Goal: Book appointment/travel/reservation

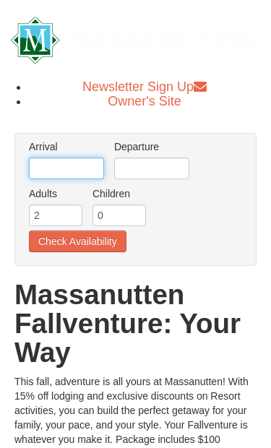
click at [90, 168] on input "text" at bounding box center [66, 168] width 75 height 22
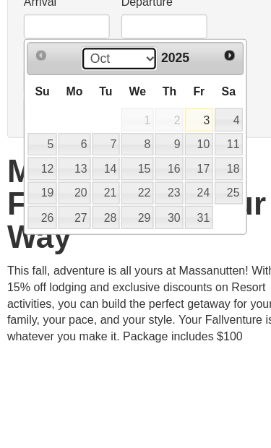
click at [124, 186] on select "Oct Nov Dec" at bounding box center [112, 197] width 67 height 22
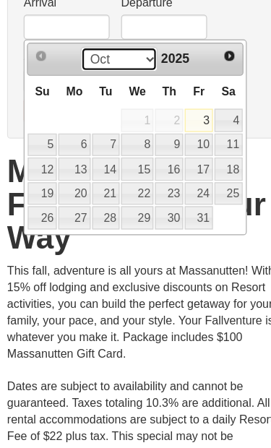
click at [128, 97] on select "Oct Nov Dec" at bounding box center [112, 108] width 67 height 22
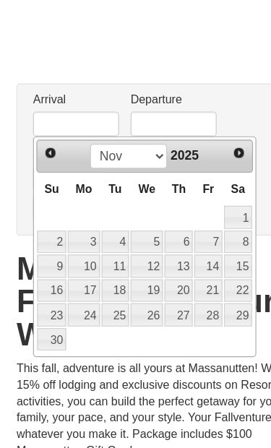
scroll to position [121, 0]
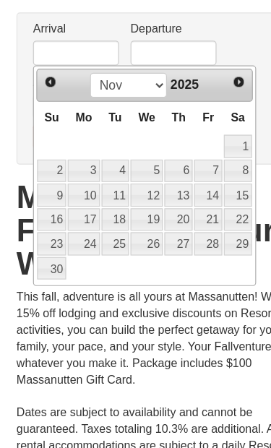
click at [207, 150] on link "8" at bounding box center [208, 150] width 25 height 20
type input "[DATE]"
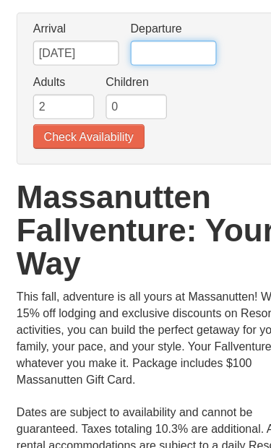
click at [161, 43] on input "text" at bounding box center [151, 47] width 75 height 22
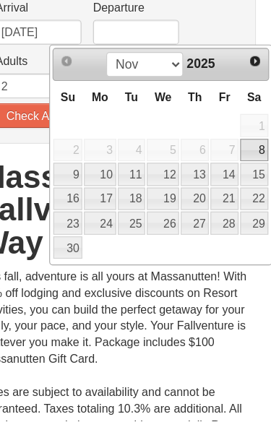
click at [106, 222] on link "10" at bounding box center [119, 232] width 27 height 20
type input "[DATE]"
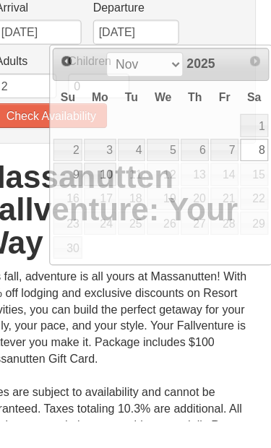
scroll to position [139, 0]
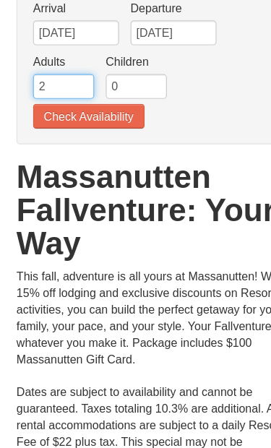
click at [72, 79] on input "2" at bounding box center [55, 76] width 53 height 22
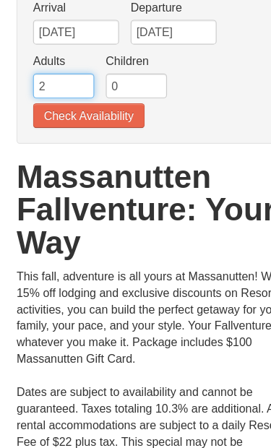
scroll to position [107, 0]
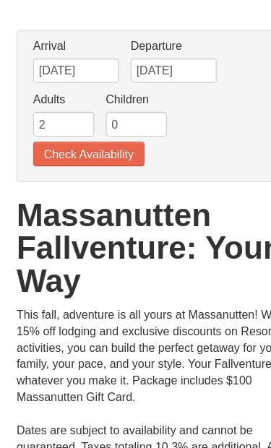
click at [104, 131] on button "Check Availability" at bounding box center [78, 135] width 98 height 22
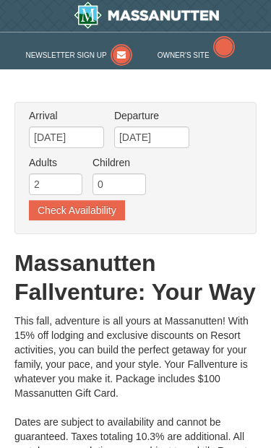
type input "11/08/2025"
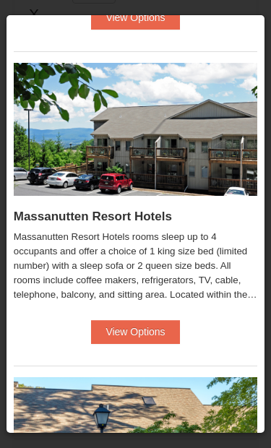
scroll to position [974, 0]
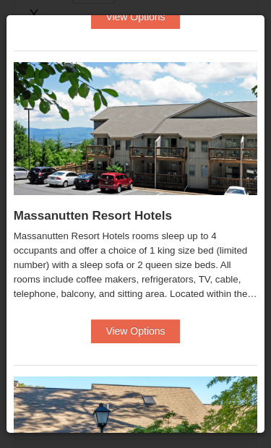
click at [150, 336] on button "View Options" at bounding box center [135, 330] width 88 height 23
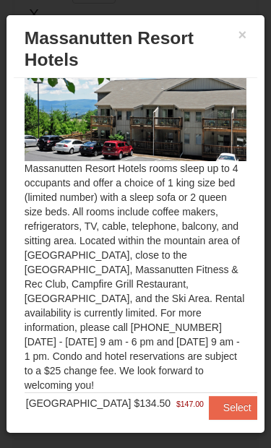
scroll to position [1, 0]
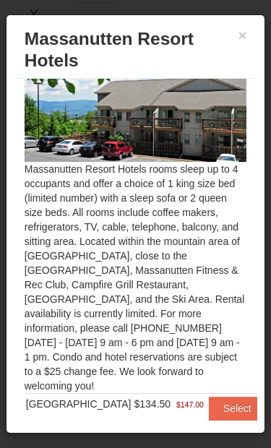
click at [217, 397] on button "Select" at bounding box center [237, 408] width 57 height 23
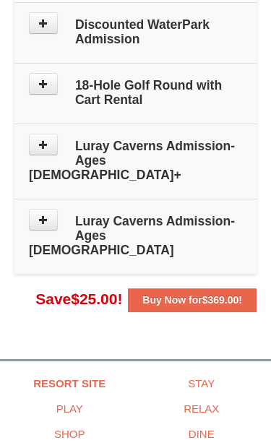
scroll to position [1195, 0]
click at [207, 294] on span "$369.00" at bounding box center [220, 300] width 37 height 12
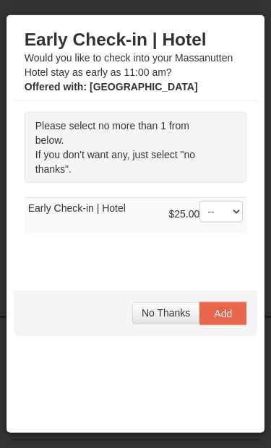
scroll to position [1239, 0]
click at [160, 319] on span "No Thanks" at bounding box center [166, 313] width 48 height 12
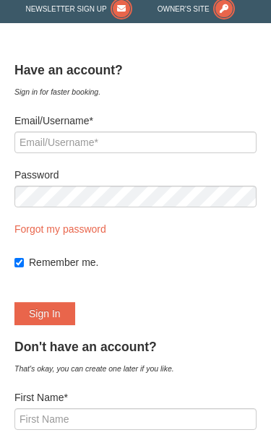
scroll to position [39, 0]
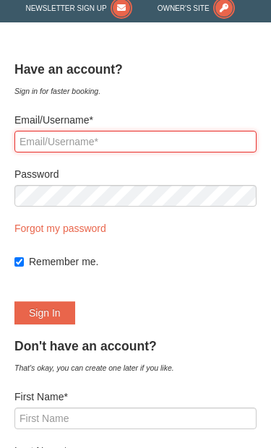
click at [180, 141] on input "Email/Username*" at bounding box center [135, 142] width 242 height 22
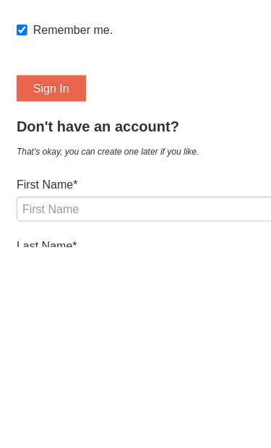
scroll to position [46, 0]
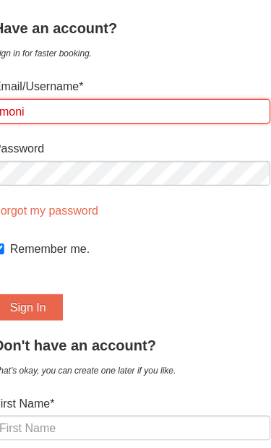
click at [160, 124] on input "moni" at bounding box center [135, 135] width 242 height 22
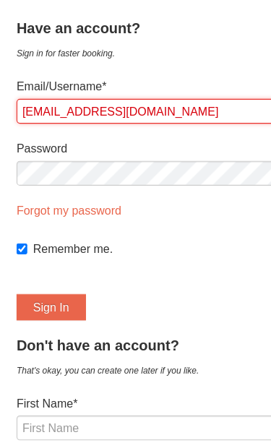
type input "moniquewhitehead617@gmail.com"
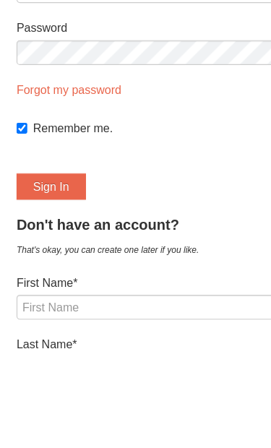
click at [56, 294] on button "Sign In" at bounding box center [44, 305] width 61 height 23
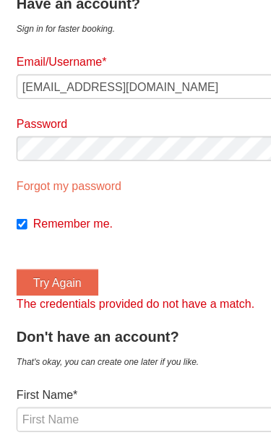
scroll to position [100, 0]
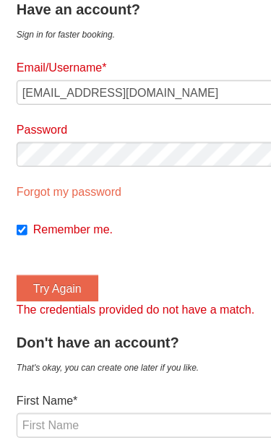
click at [85, 164] on link "Forgot my password" at bounding box center [60, 168] width 92 height 12
type input "moniquewhitehead617@gmail.com"
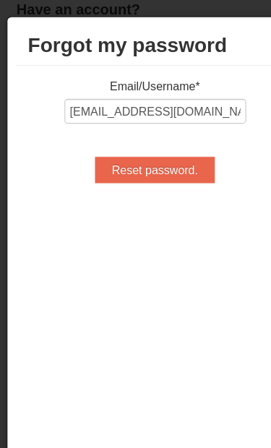
click at [160, 144] on input "Reset password." at bounding box center [135, 148] width 104 height 23
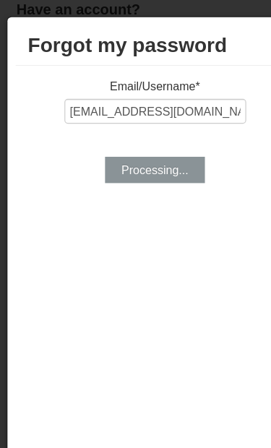
type input "Reset password."
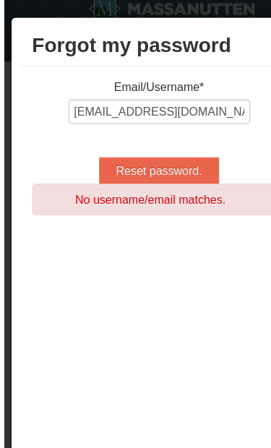
scroll to position [0, 0]
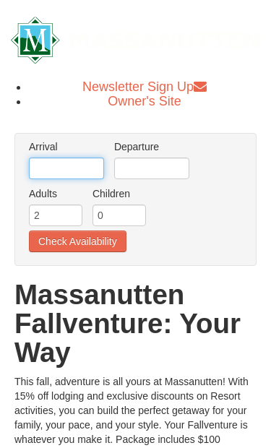
click at [84, 165] on input "text" at bounding box center [66, 168] width 75 height 22
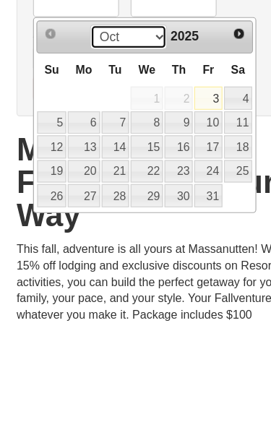
click at [133, 186] on select "Oct Nov Dec" at bounding box center [112, 197] width 67 height 22
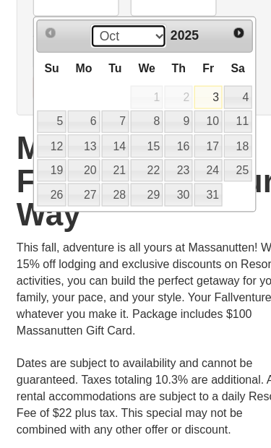
click at [136, 77] on select "Oct Nov Dec" at bounding box center [112, 88] width 67 height 22
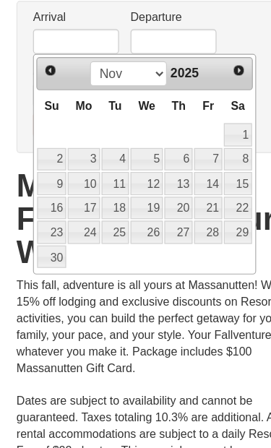
scroll to position [134, 0]
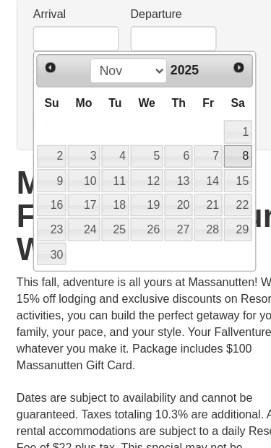
click at [205, 137] on link "8" at bounding box center [208, 137] width 25 height 20
type input "[DATE]"
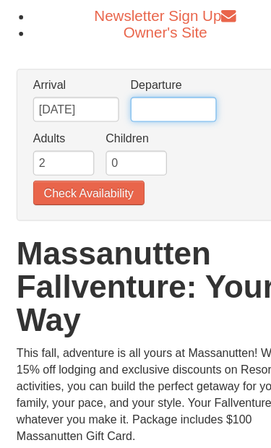
click at [157, 99] on input "text" at bounding box center [151, 97] width 75 height 22
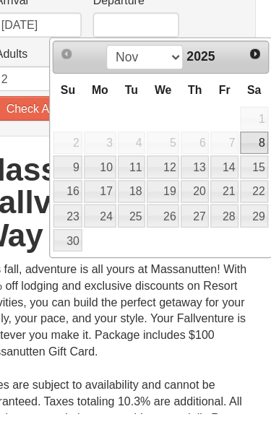
click at [106, 222] on link "10" at bounding box center [119, 232] width 27 height 20
type input "[DATE]"
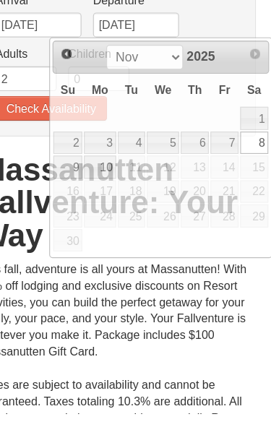
scroll to position [90, 0]
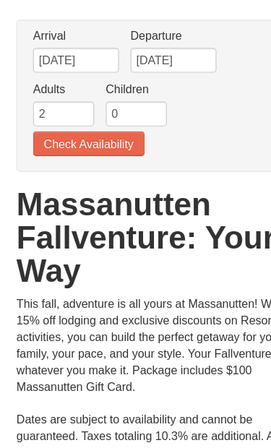
click at [108, 141] on button "Check Availability" at bounding box center [78, 152] width 98 height 22
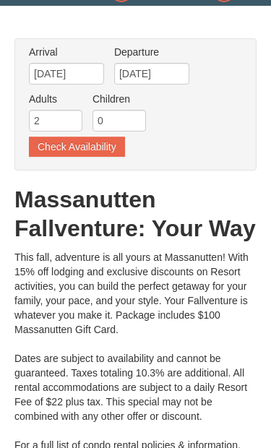
type input "[DATE]"
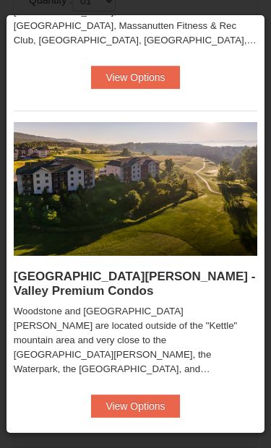
scroll to position [1551, 0]
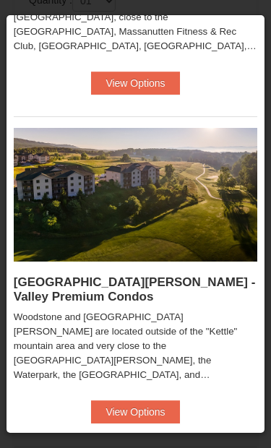
click at [155, 419] on button "View Options" at bounding box center [135, 411] width 88 height 23
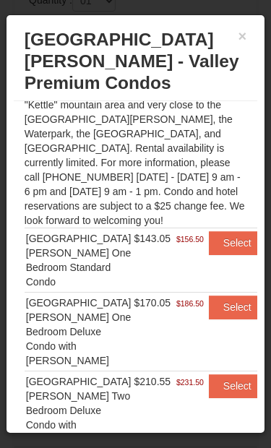
scroll to position [164, 0]
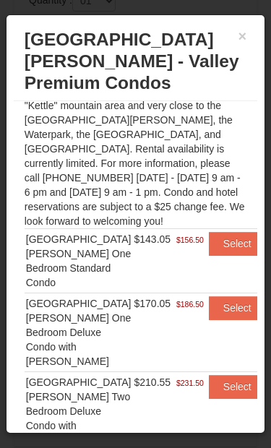
click at [215, 296] on button "Select" at bounding box center [237, 307] width 57 height 23
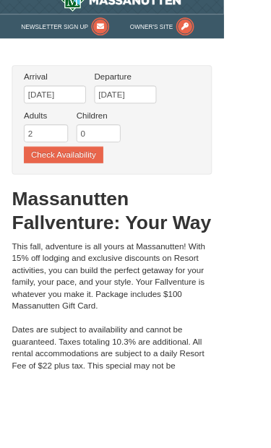
scroll to position [0, 0]
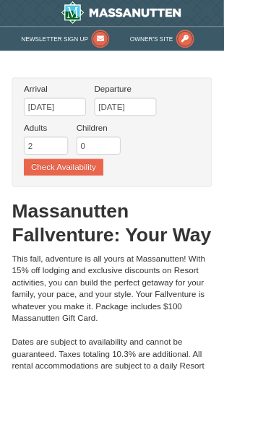
click at [106, 197] on button "Check Availability" at bounding box center [77, 202] width 96 height 20
